Goal: Book appointment/travel/reservation

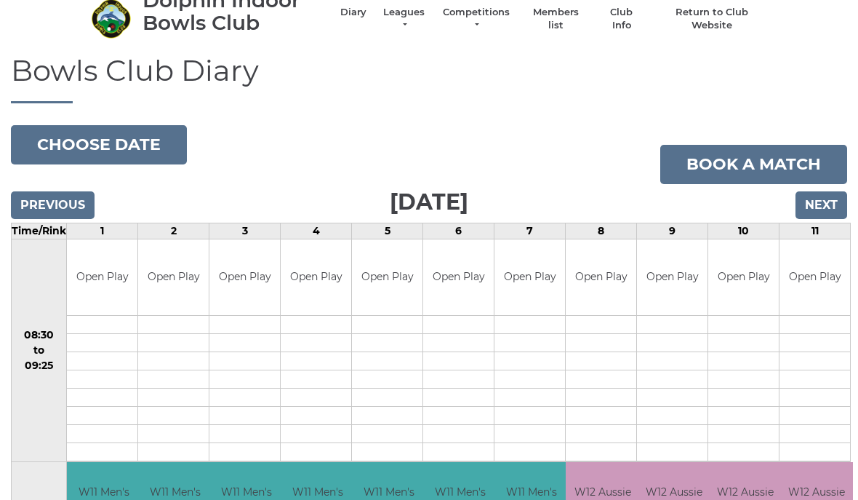
scroll to position [57, 0]
click at [828, 199] on input "Next" at bounding box center [822, 205] width 52 height 28
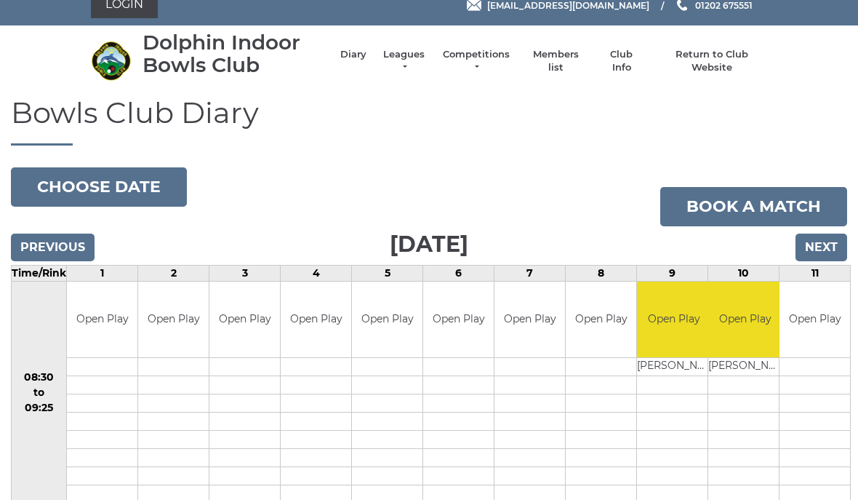
scroll to position [17, 0]
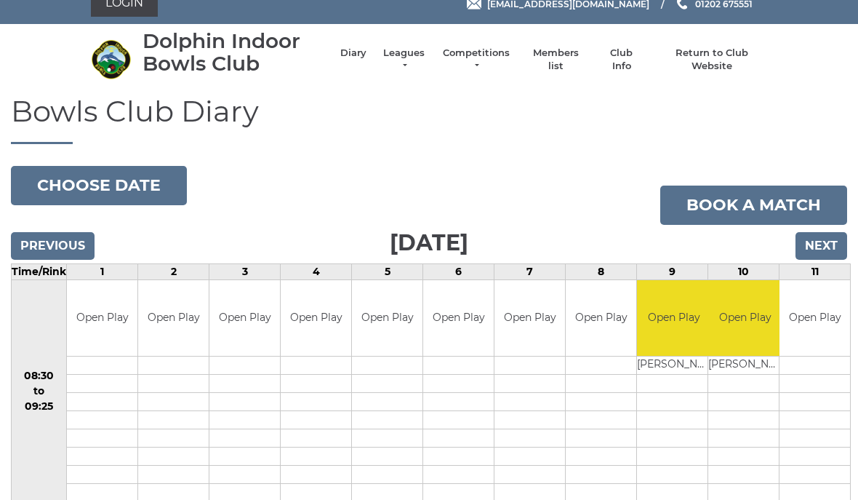
click at [820, 247] on input "Next" at bounding box center [822, 246] width 52 height 28
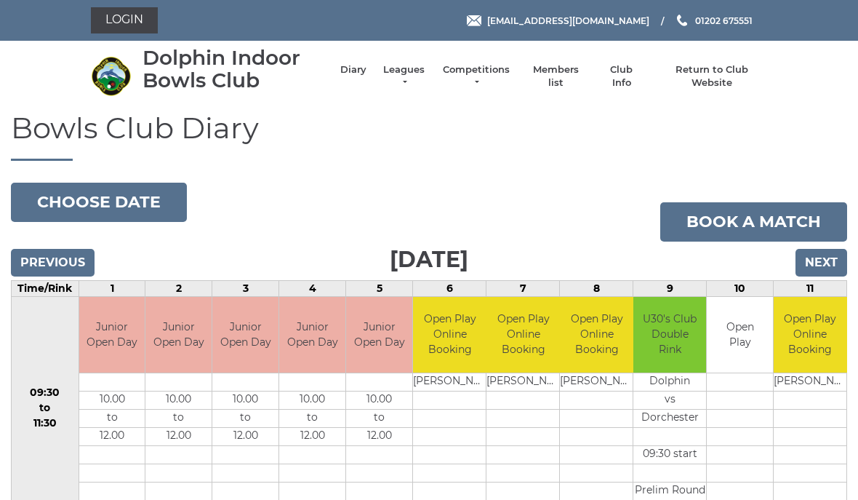
click at [819, 249] on input "Next" at bounding box center [822, 263] width 52 height 28
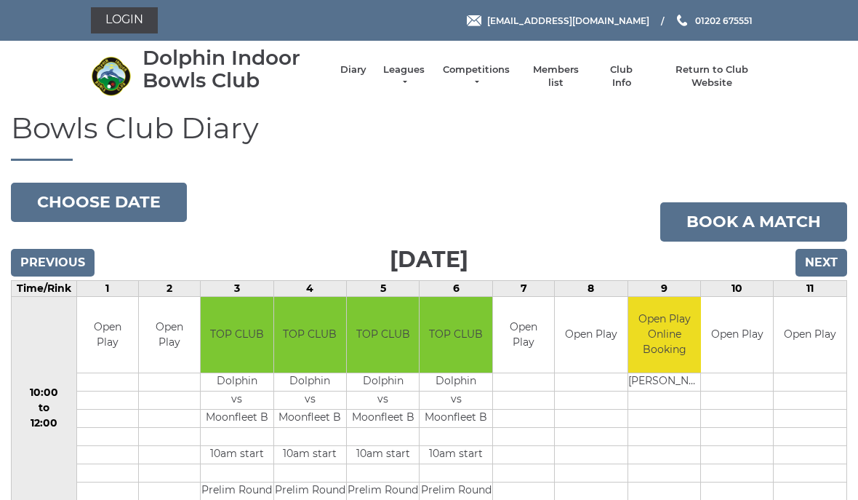
click at [810, 257] on input "Next" at bounding box center [822, 263] width 52 height 28
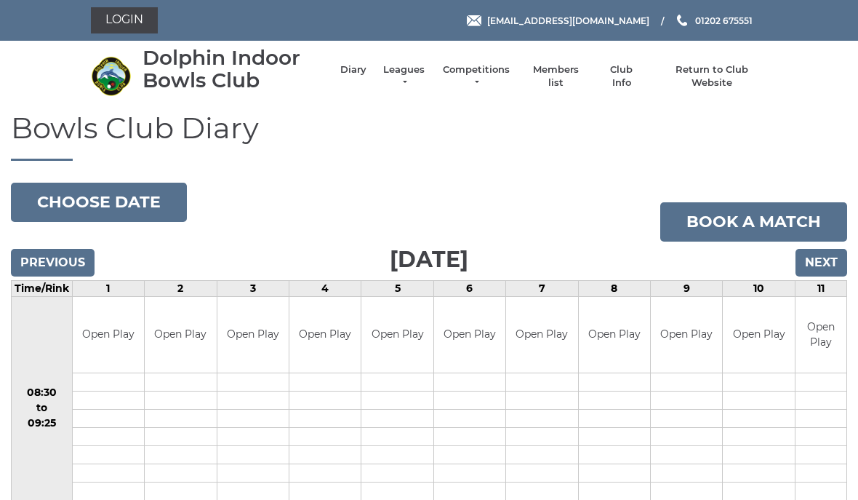
click at [812, 263] on input "Next" at bounding box center [822, 263] width 52 height 28
